Goal: Find specific page/section: Find specific page/section

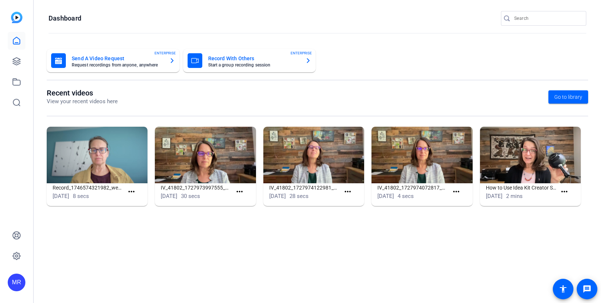
click at [516, 19] on input "Search" at bounding box center [547, 18] width 66 height 9
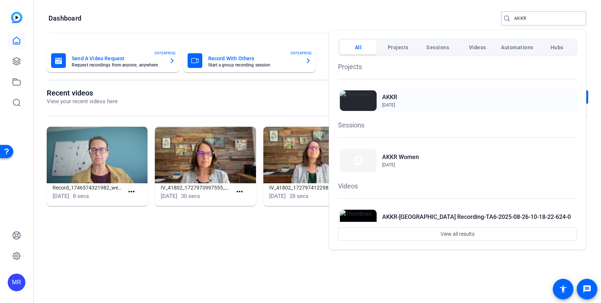
type input "AKKR"
click at [389, 97] on h2 "AKKR" at bounding box center [389, 97] width 15 height 9
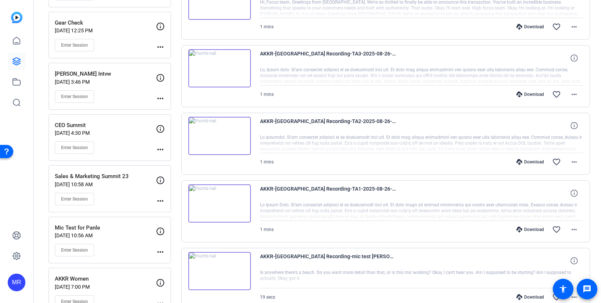
scroll to position [184, 0]
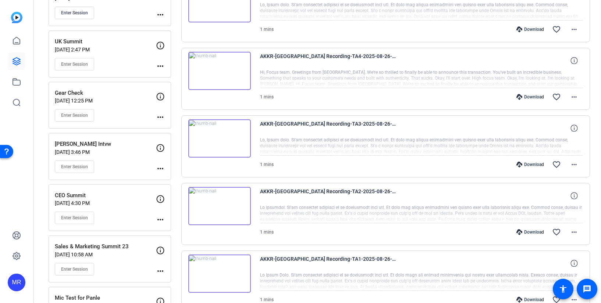
click at [231, 201] on img at bounding box center [219, 206] width 62 height 38
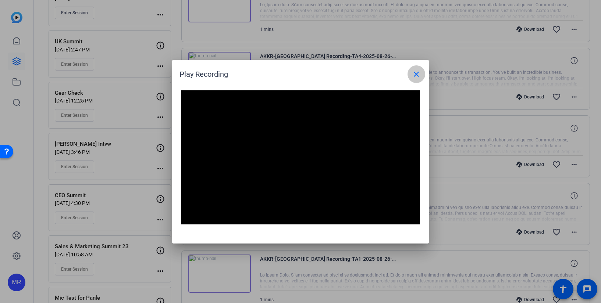
click at [415, 76] on mat-icon "close" at bounding box center [416, 74] width 9 height 9
